Goal: Obtain resource: Download file/media

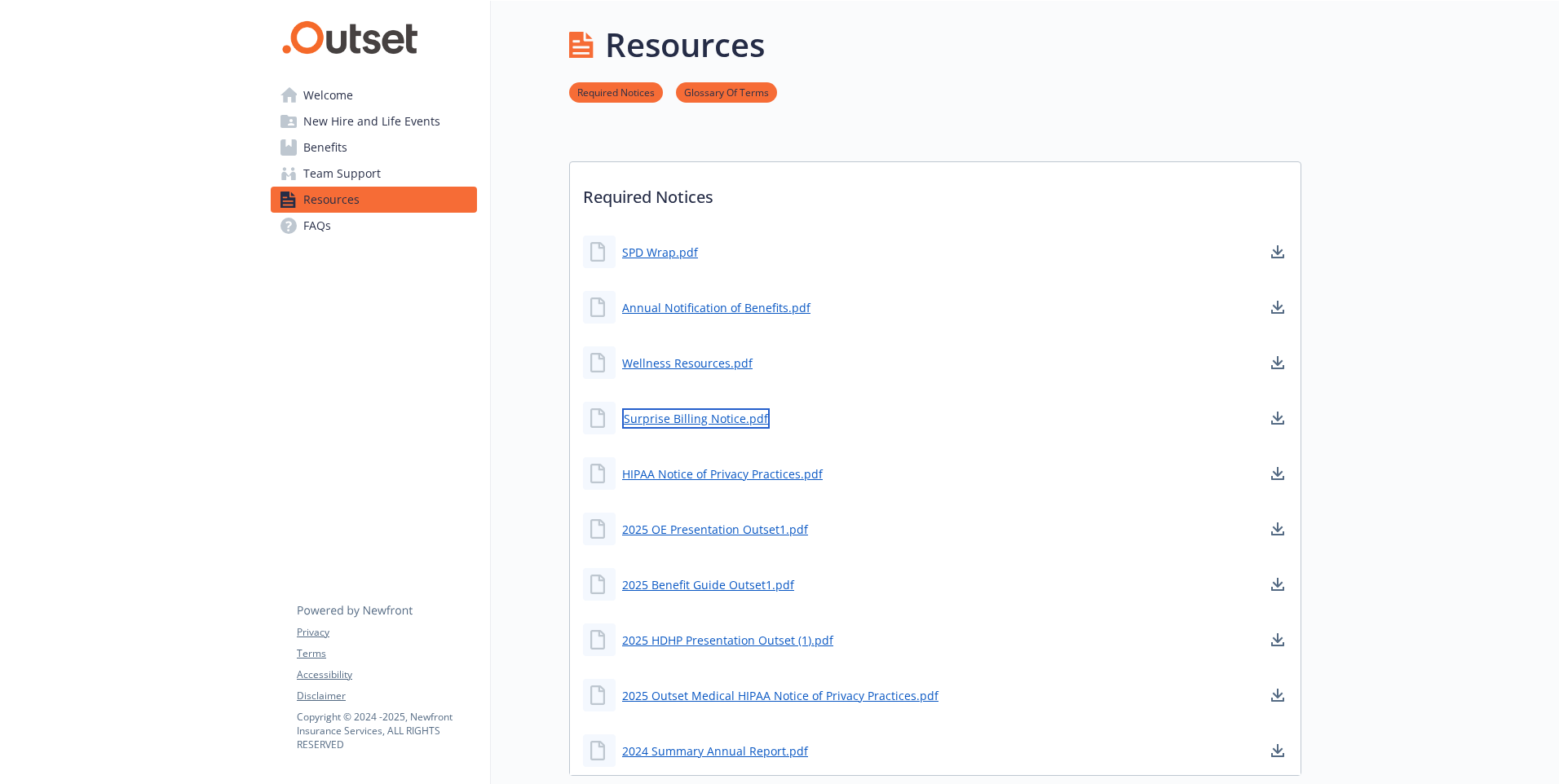
click at [668, 420] on link "Surprise Billing Notice.pdf" at bounding box center [696, 419] width 148 height 21
